Goal: Task Accomplishment & Management: Manage account settings

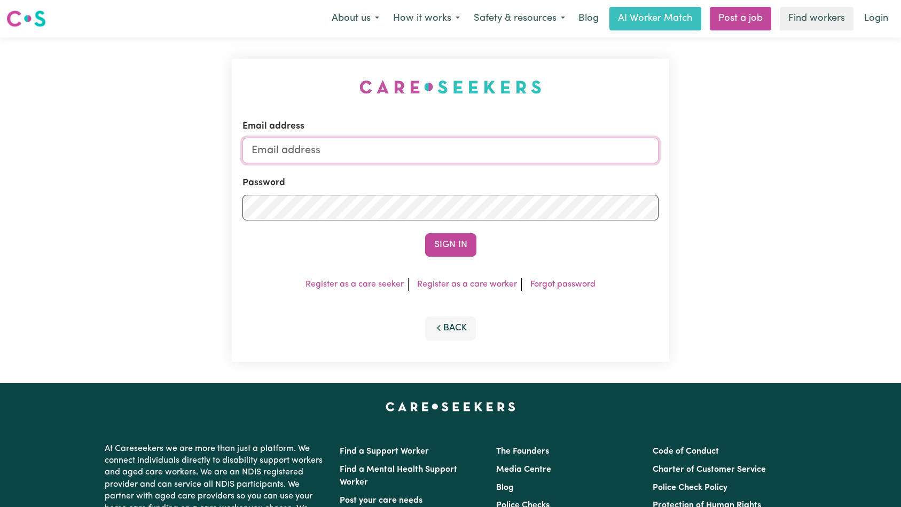
click at [461, 155] on input "Email address" at bounding box center [450, 151] width 417 height 26
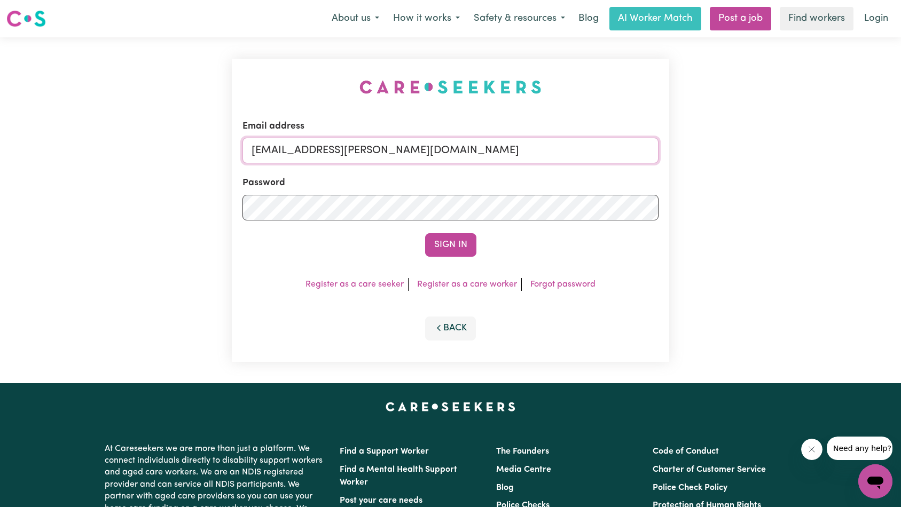
type input "[EMAIL_ADDRESS][PERSON_NAME][DOMAIN_NAME]"
click at [425, 233] on button "Sign In" at bounding box center [450, 244] width 51 height 23
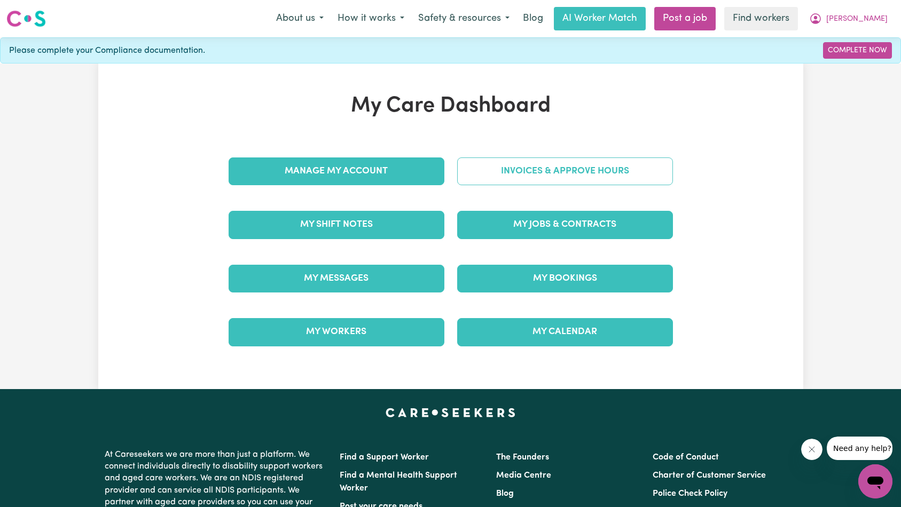
click at [585, 167] on link "Invoices & Approve Hours" at bounding box center [565, 172] width 216 height 28
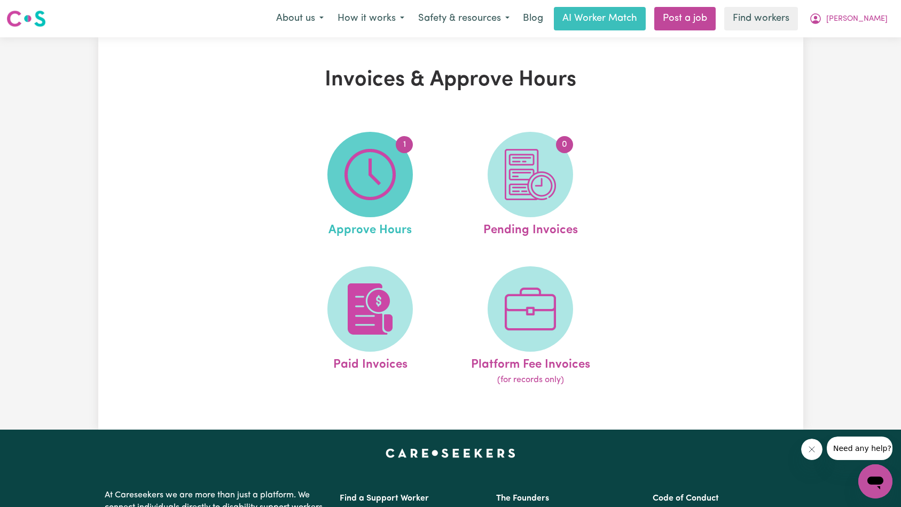
click at [398, 180] on span "1" at bounding box center [369, 174] width 85 height 85
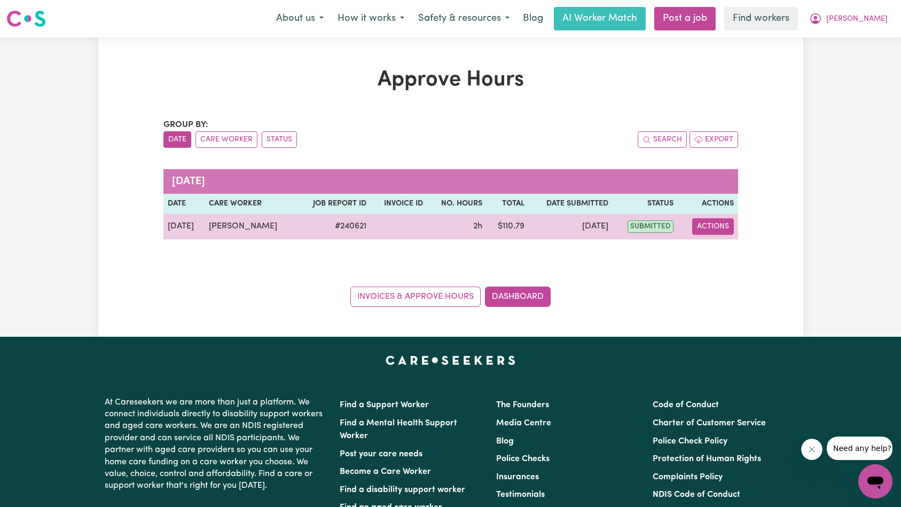
drag, startPoint x: 723, startPoint y: 228, endPoint x: 721, endPoint y: 234, distance: 6.1
click at [723, 229] on button "Actions" at bounding box center [713, 226] width 42 height 17
click at [717, 245] on link "View Job Report" at bounding box center [739, 251] width 91 height 21
select select "pm"
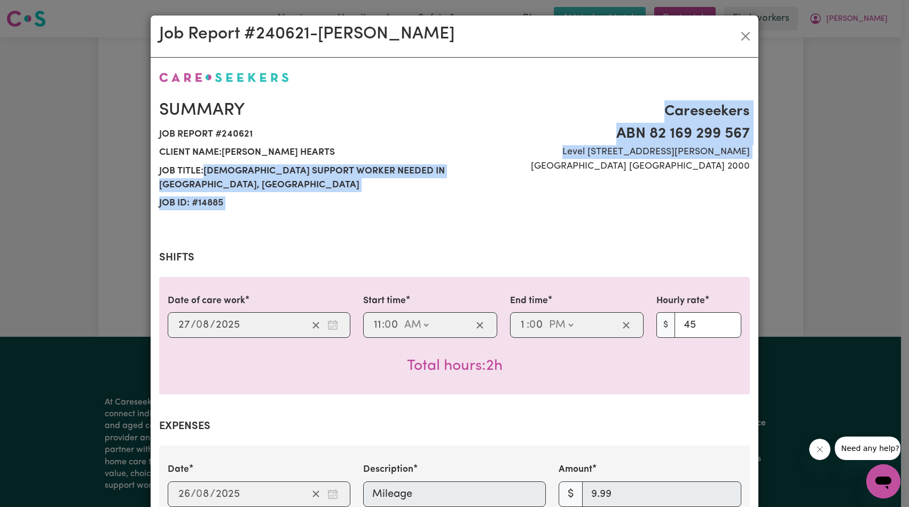
drag, startPoint x: 203, startPoint y: 170, endPoint x: 479, endPoint y: 164, distance: 275.6
click at [479, 164] on div "Summary Job report # 240621 Client name: [PERSON_NAME] Hearts Job title: [DEMOG…" at bounding box center [454, 157] width 603 height 138
copy div "[DEMOGRAPHIC_DATA] Support Worker Needed In [GEOGRAPHIC_DATA], [GEOGRAPHIC_DATA…"
click at [441, 170] on span "Job title: [DEMOGRAPHIC_DATA] Support Worker Needed In [GEOGRAPHIC_DATA], [GEOG…" at bounding box center [303, 178] width 289 height 33
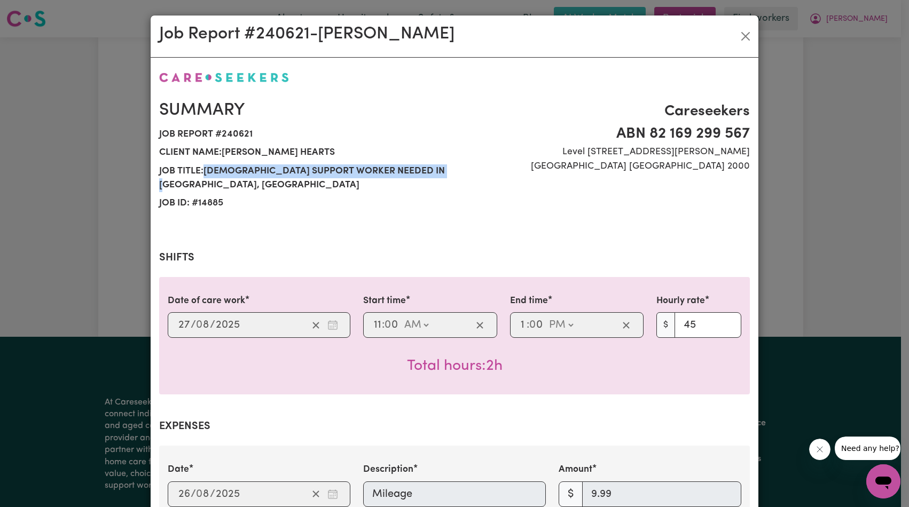
drag, startPoint x: 443, startPoint y: 170, endPoint x: 203, endPoint y: 172, distance: 240.3
click at [203, 172] on span "Job title: [DEMOGRAPHIC_DATA] Support Worker Needed In [GEOGRAPHIC_DATA], [GEOG…" at bounding box center [303, 178] width 289 height 33
copy span "[DEMOGRAPHIC_DATA] Support Worker Needed In [GEOGRAPHIC_DATA], [GEOGRAPHIC_DATA]"
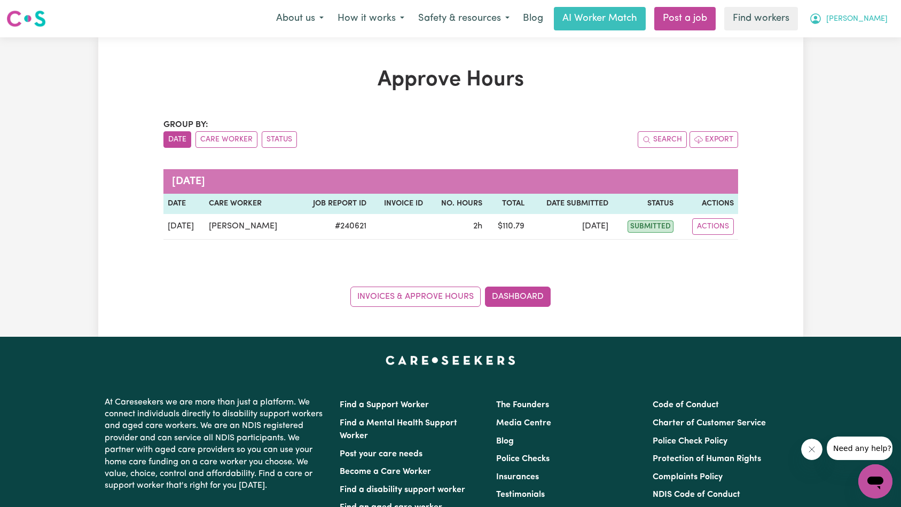
click at [869, 19] on span "[PERSON_NAME]" at bounding box center [856, 19] width 61 height 12
click at [862, 38] on link "My Dashboard" at bounding box center [852, 42] width 84 height 20
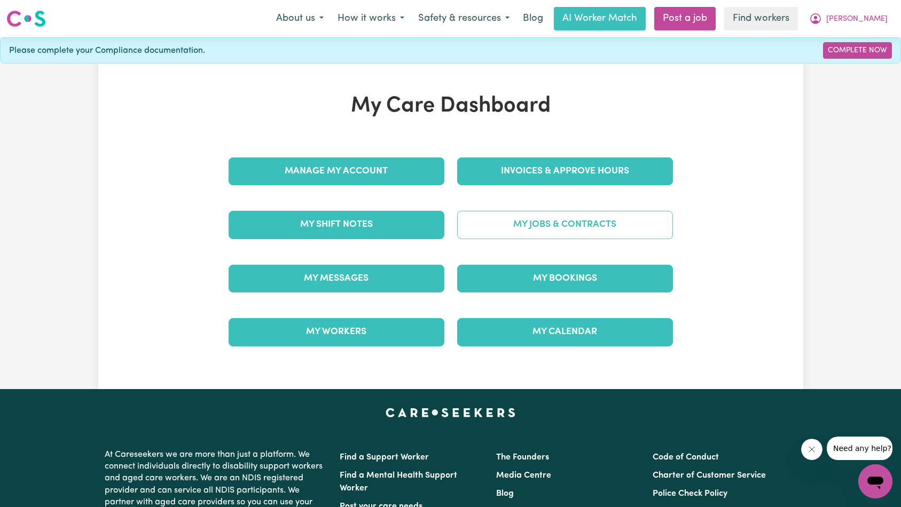
click at [592, 225] on link "My Jobs & Contracts" at bounding box center [565, 225] width 216 height 28
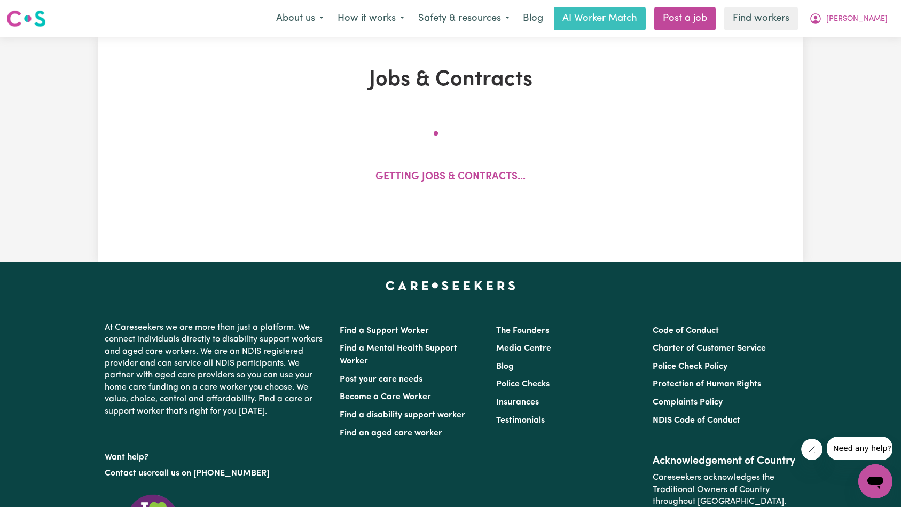
click at [809, 444] on button "Close message from company" at bounding box center [811, 449] width 21 height 21
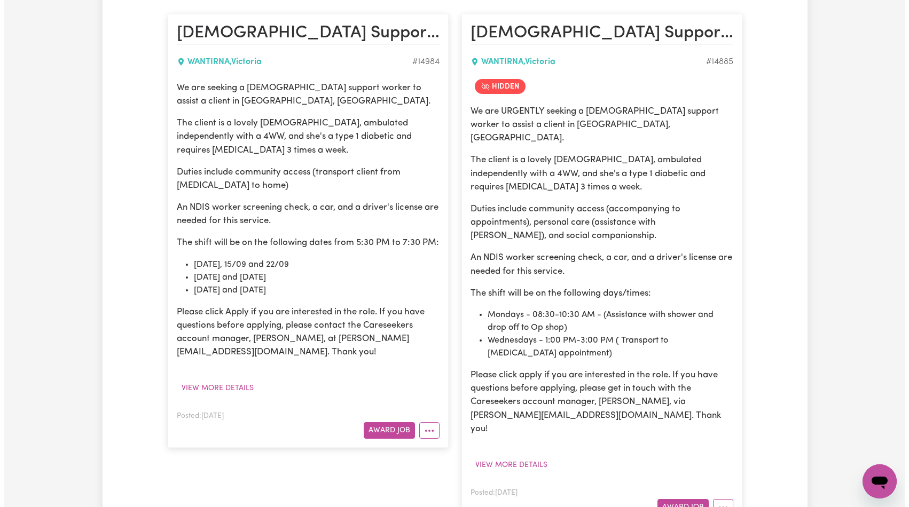
scroll to position [424, 0]
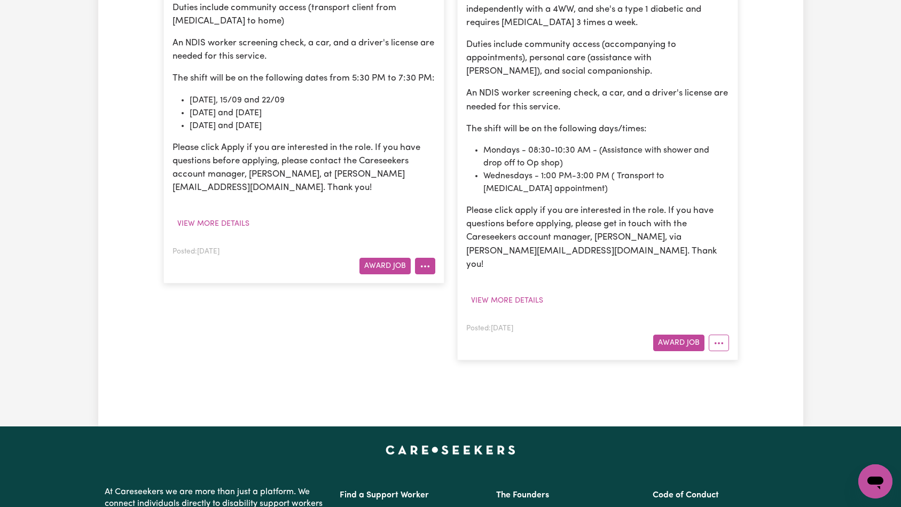
click at [420, 268] on circle "More options" at bounding box center [421, 266] width 2 height 2
click at [711, 335] on button "More options" at bounding box center [719, 343] width 20 height 17
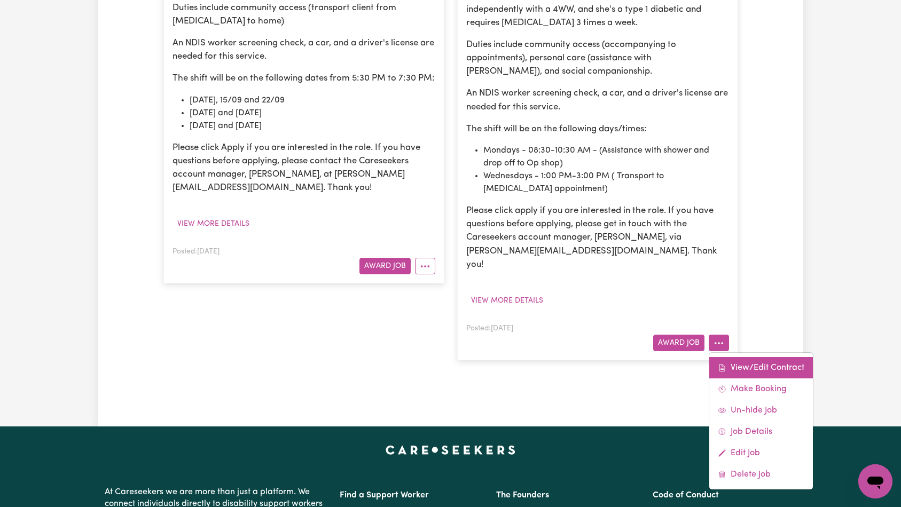
click at [734, 357] on link "View/Edit Contract" at bounding box center [761, 367] width 104 height 21
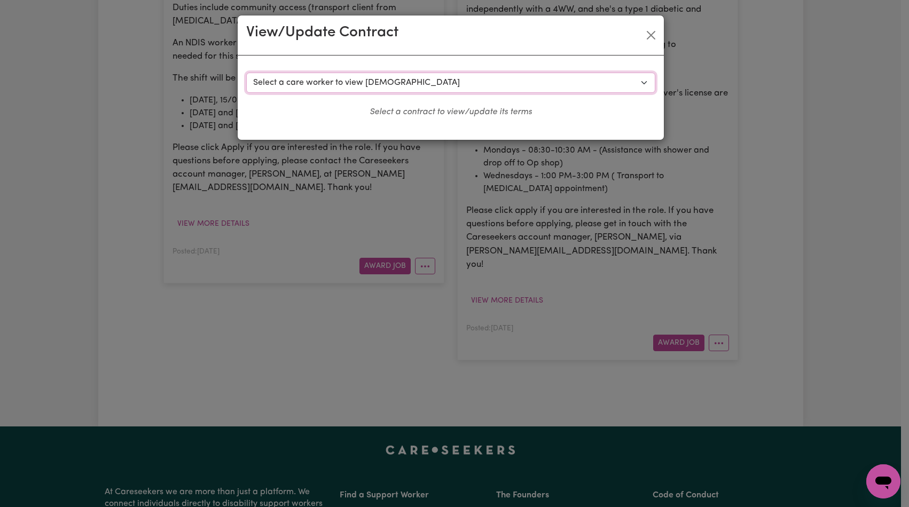
click at [323, 84] on select "Select a care worker to view [DEMOGRAPHIC_DATA] #10527 - [PERSON_NAME] (contrac…" at bounding box center [450, 83] width 409 height 20
